Goal: Task Accomplishment & Management: Manage account settings

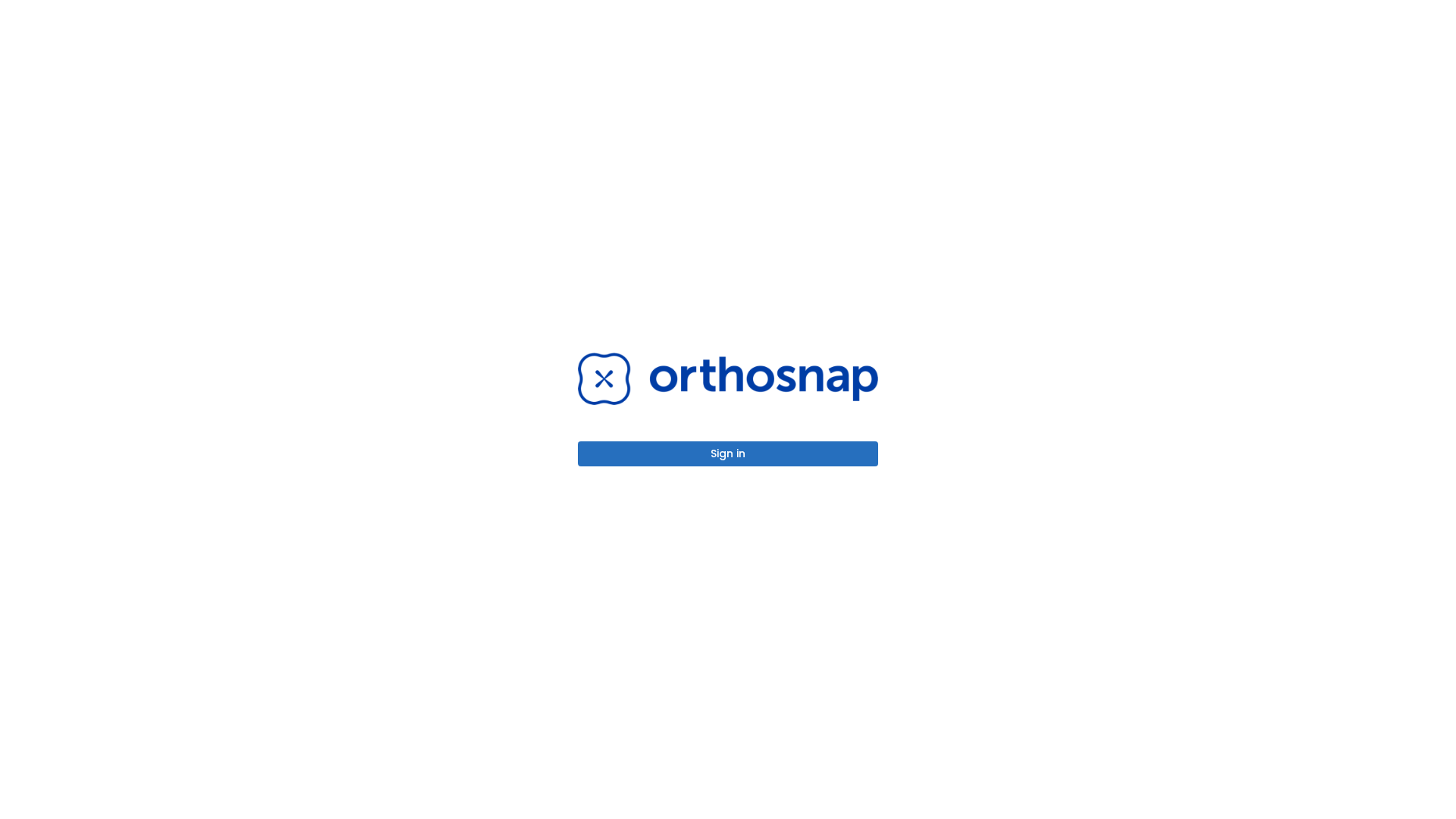
click at [728, 454] on button "Sign in" at bounding box center [728, 454] width 300 height 25
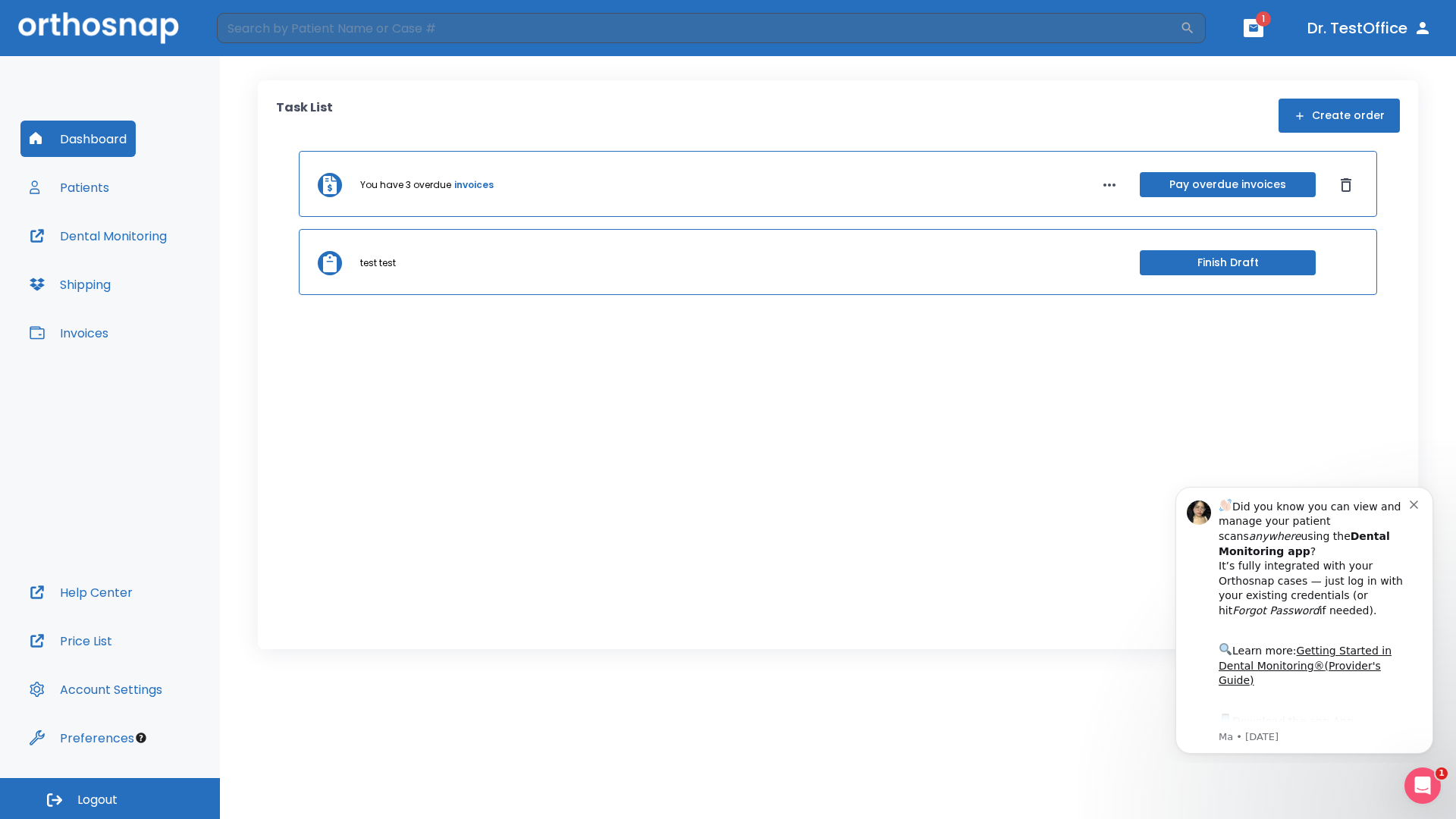
click at [110, 798] on span "Logout" at bounding box center [98, 799] width 40 height 16
